Goal: Information Seeking & Learning: Learn about a topic

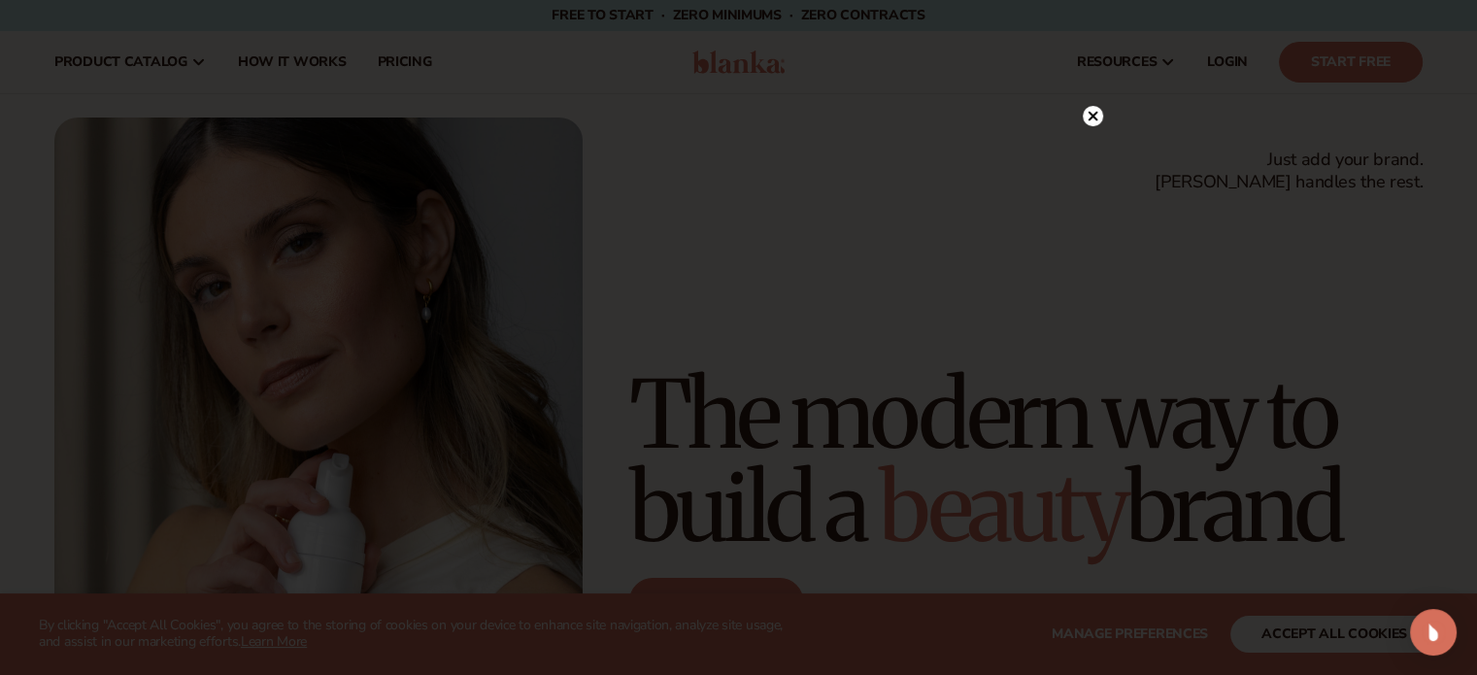
click at [1091, 116] on icon at bounding box center [1092, 117] width 10 height 10
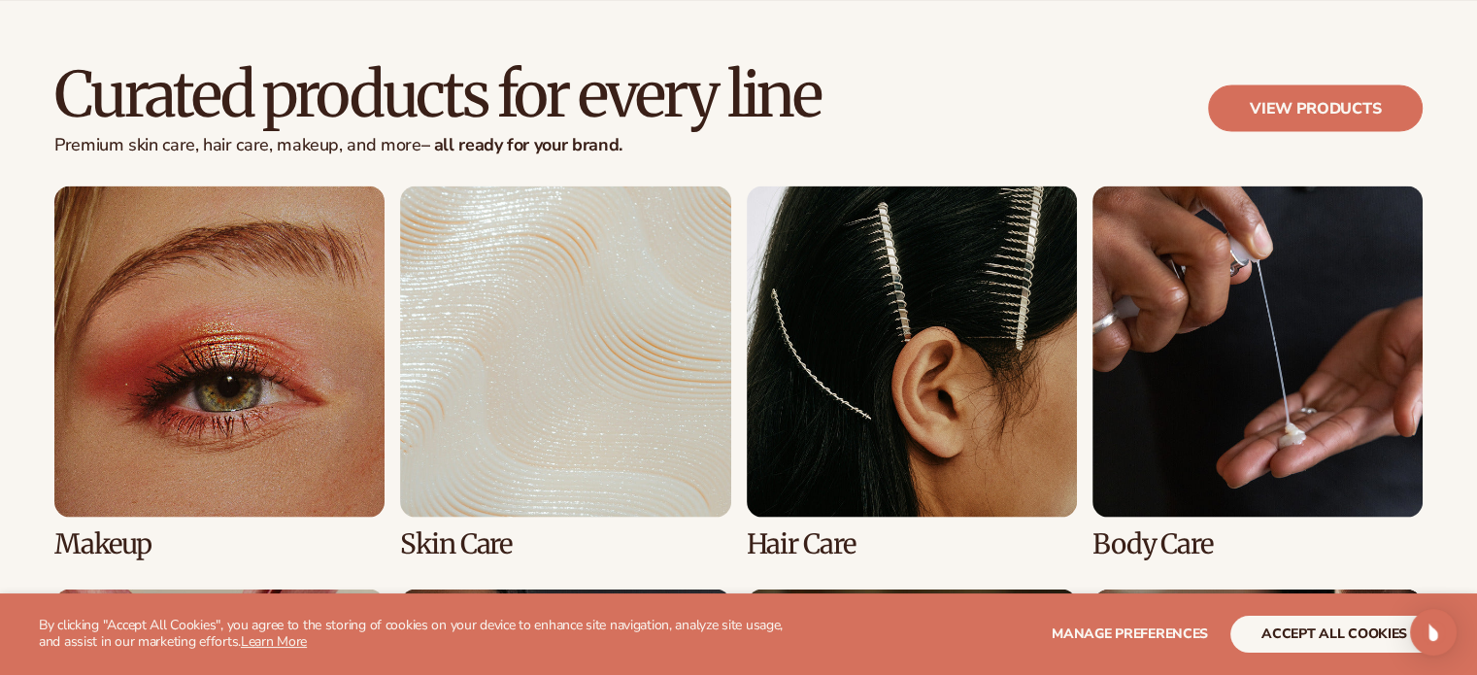
scroll to position [3689, 0]
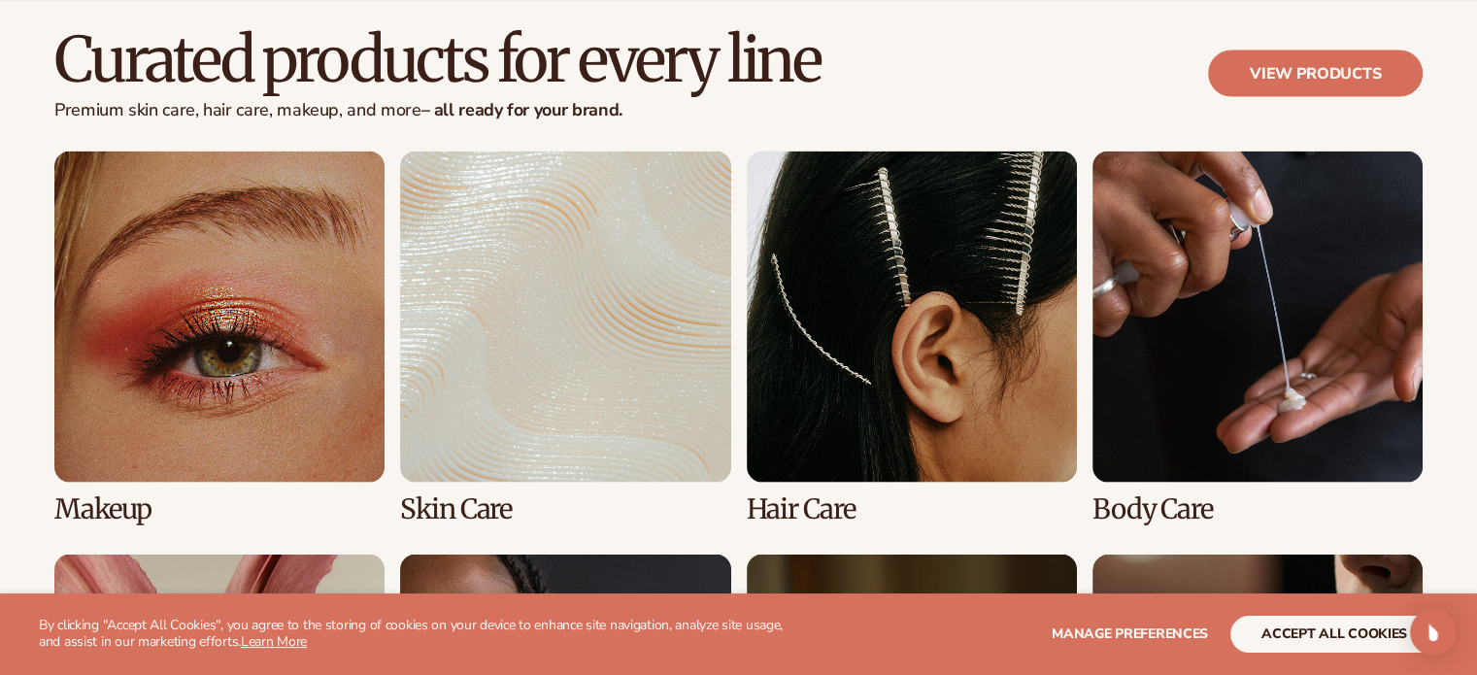
click at [242, 312] on link "1 / 8" at bounding box center [219, 336] width 330 height 372
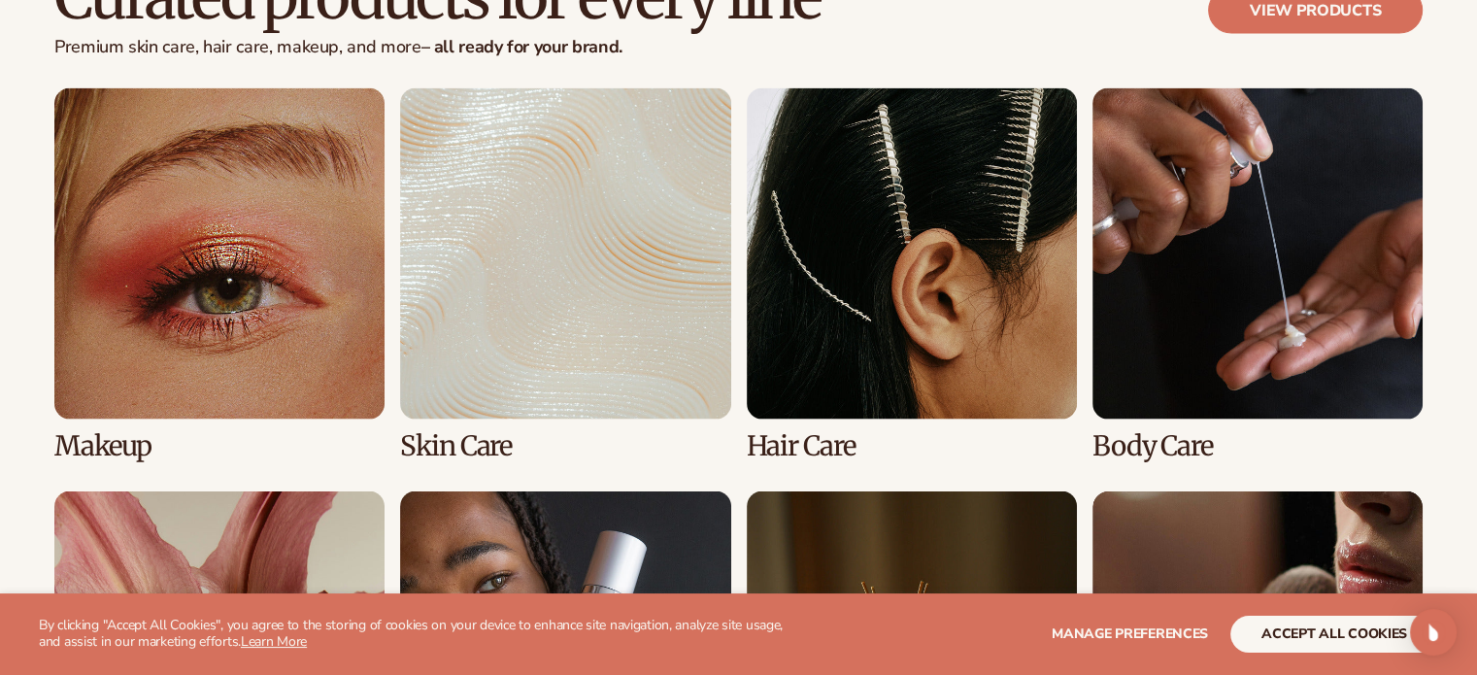
scroll to position [3786, 0]
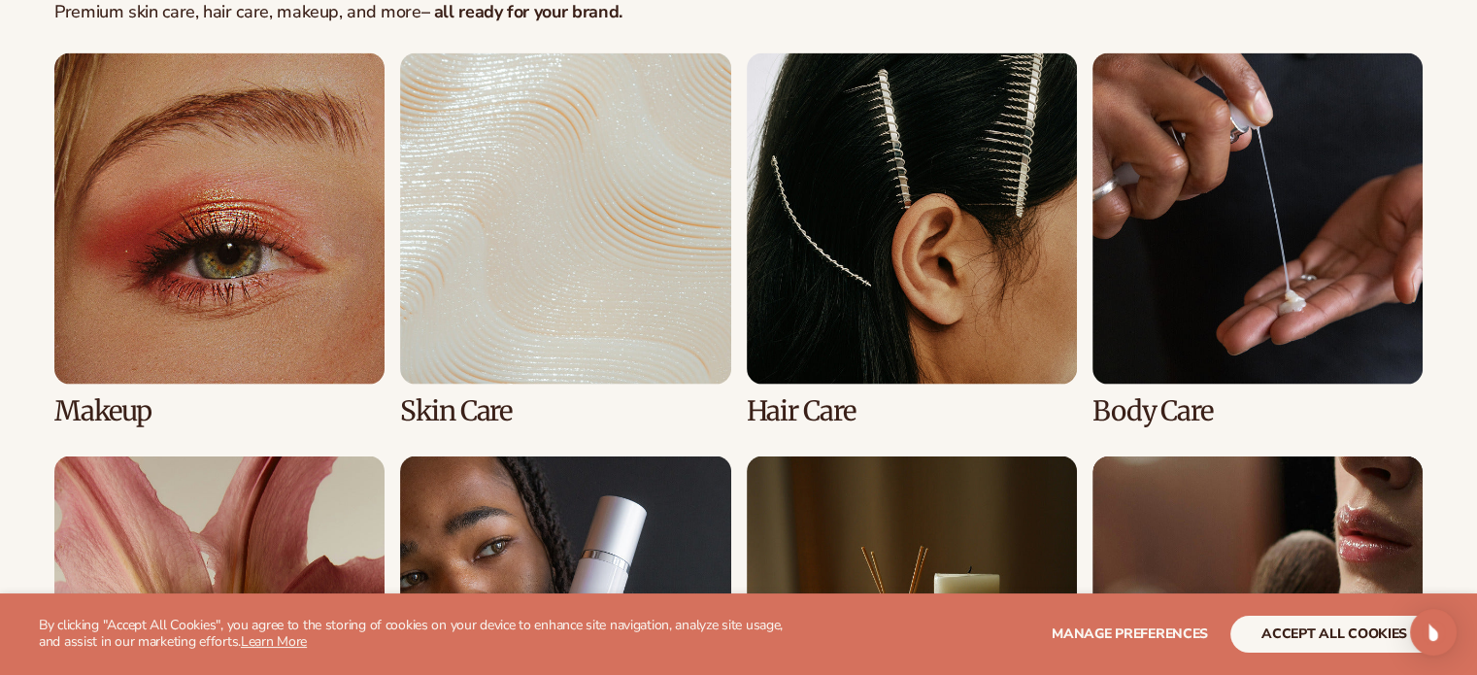
click at [130, 408] on link "1 / 8" at bounding box center [219, 239] width 330 height 372
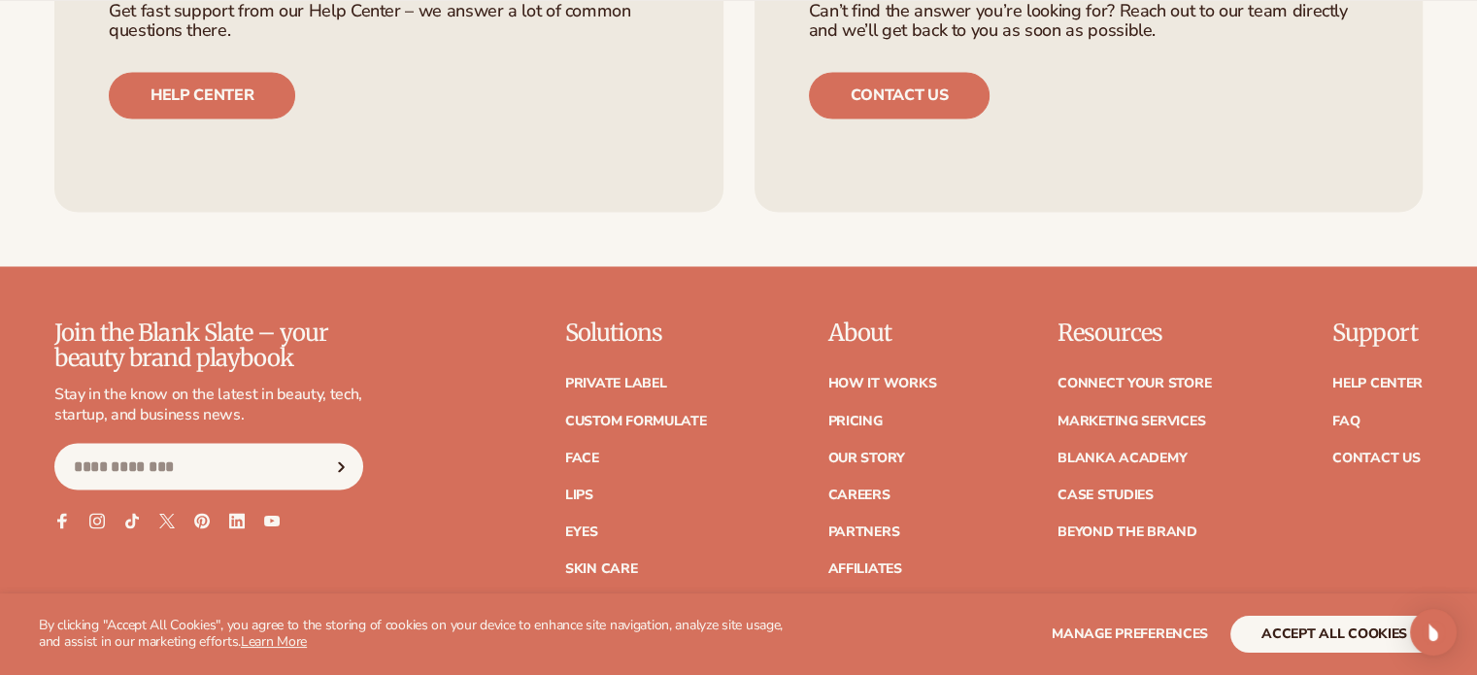
scroll to position [3301, 0]
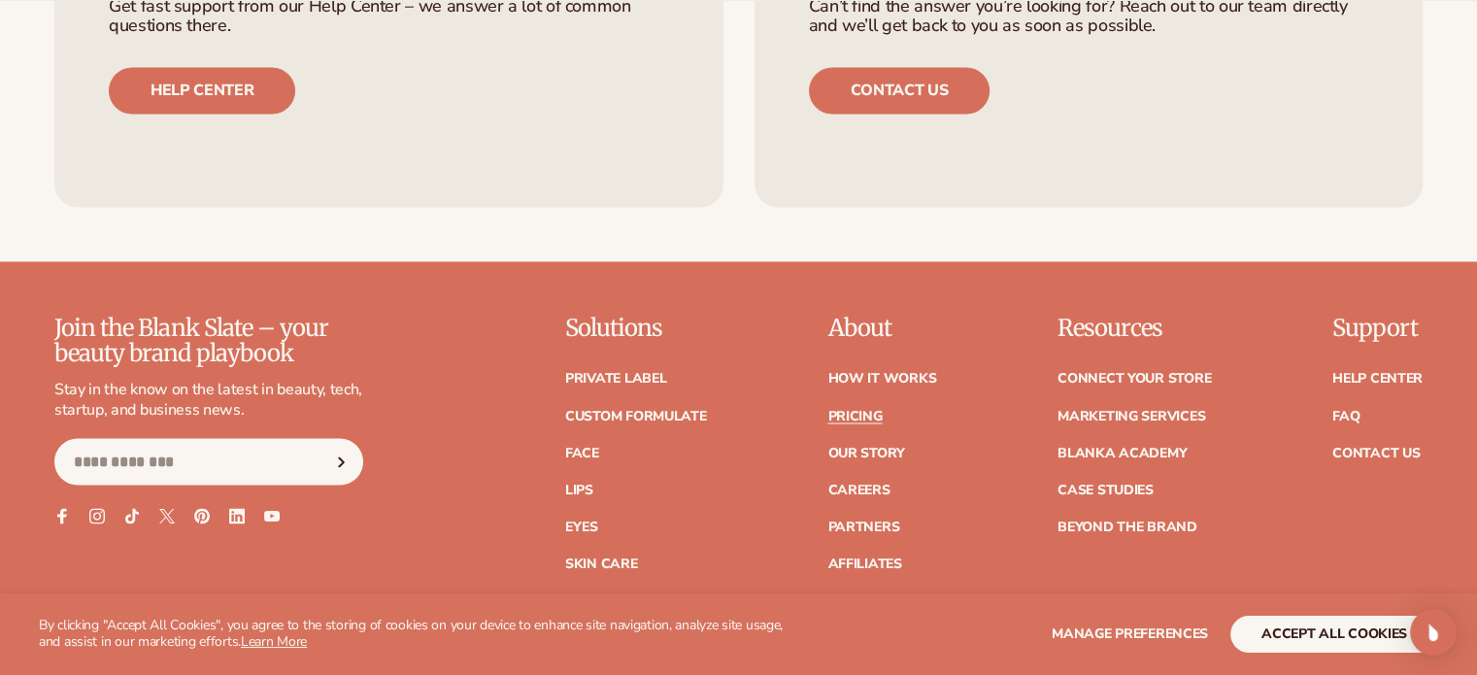
click at [867, 413] on link "Pricing" at bounding box center [854, 416] width 54 height 14
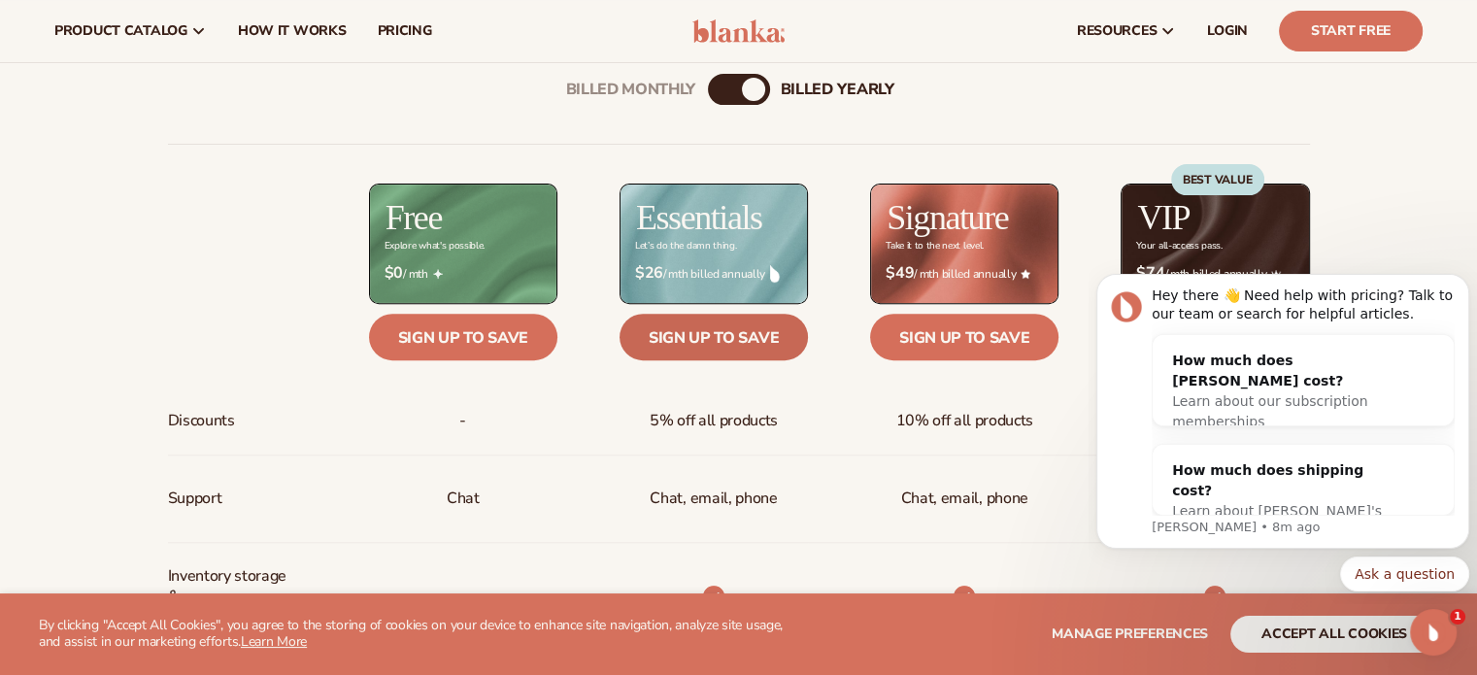
scroll to position [583, 0]
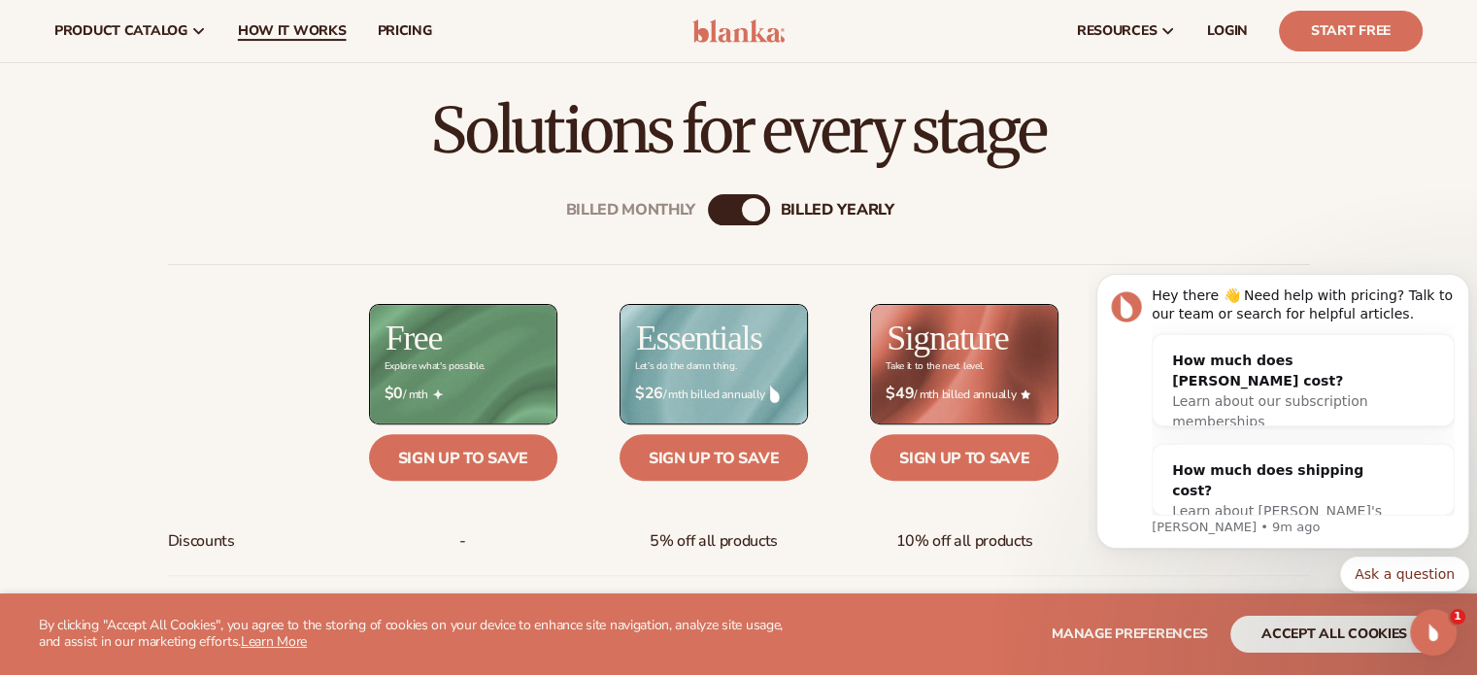
click at [333, 33] on span "How It Works" at bounding box center [292, 31] width 109 height 16
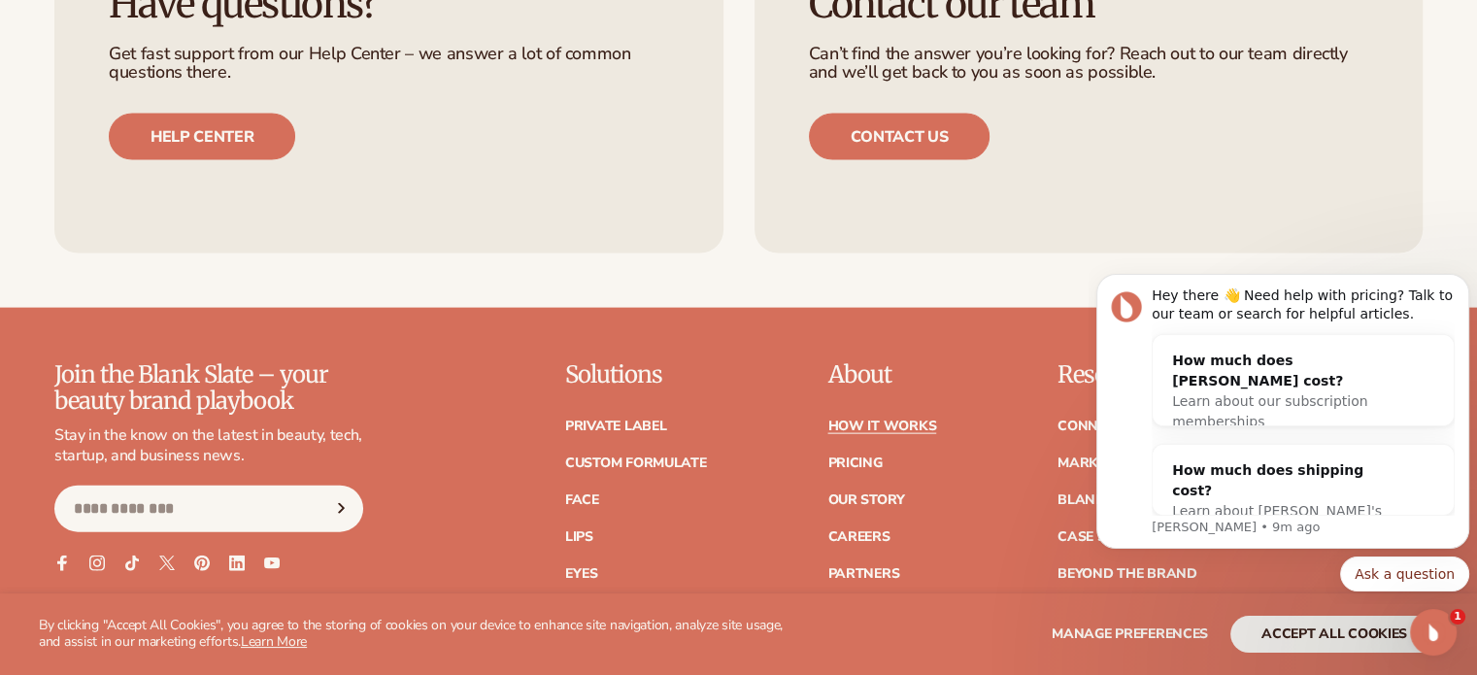
scroll to position [4369, 0]
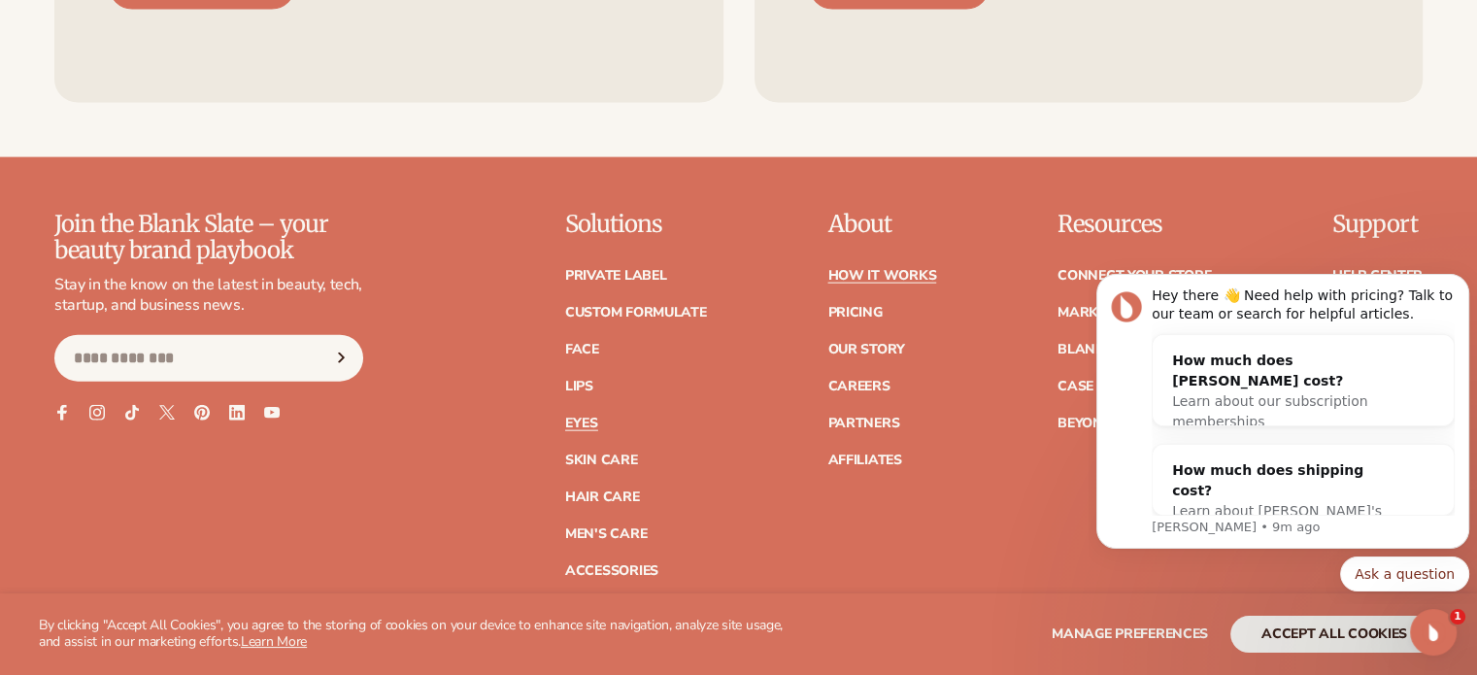
click at [593, 424] on link "Eyes" at bounding box center [581, 423] width 33 height 14
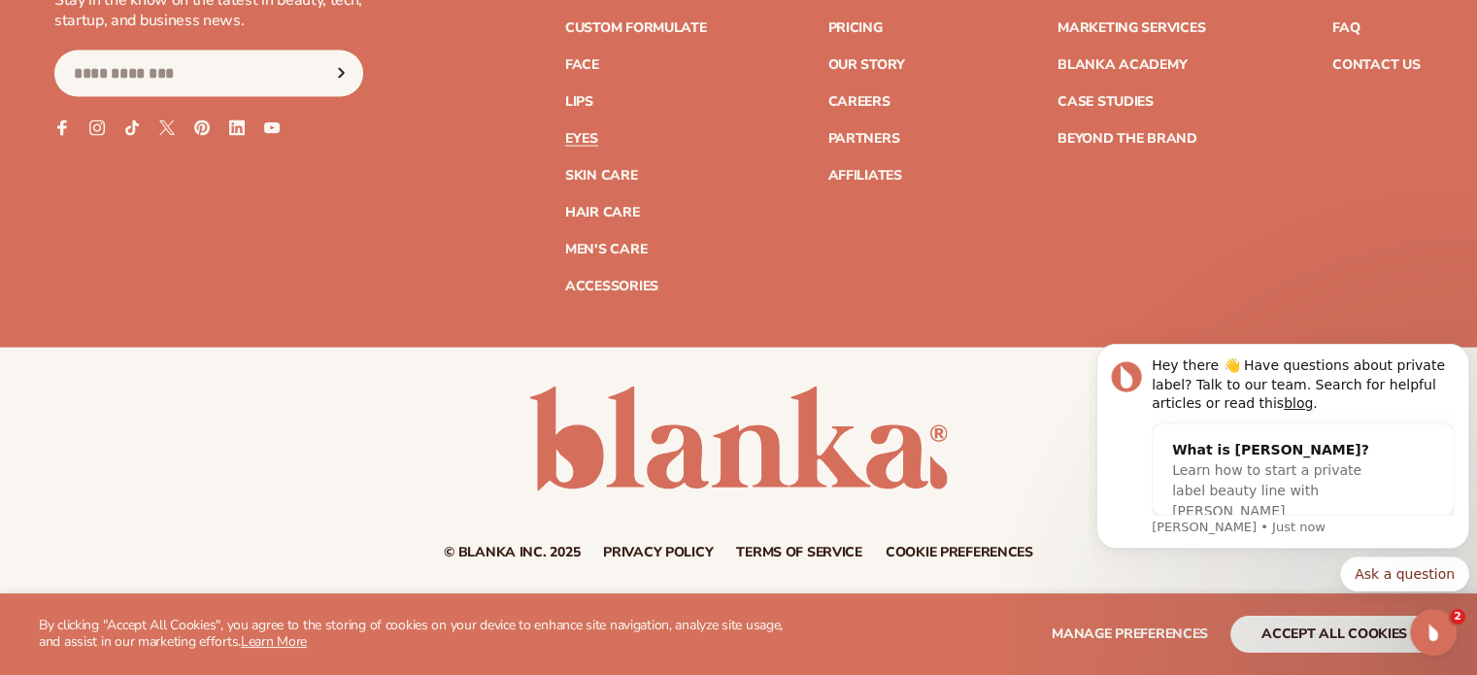
scroll to position [4044, 0]
